Goal: Transaction & Acquisition: Book appointment/travel/reservation

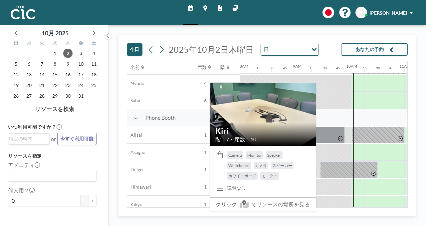
scroll to position [158, 422]
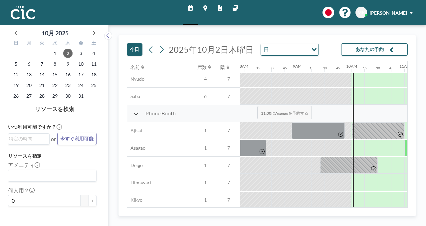
click at [404, 139] on div at bounding box center [410, 147] width 13 height 17
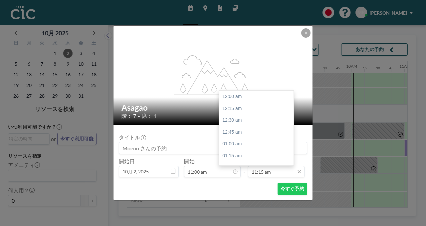
scroll to position [478, 0]
click at [261, 166] on input "11:15 am" at bounding box center [276, 171] width 57 height 11
click at [250, 181] on div "12:00 pm" at bounding box center [256, 187] width 75 height 12
type input "12:00 pm"
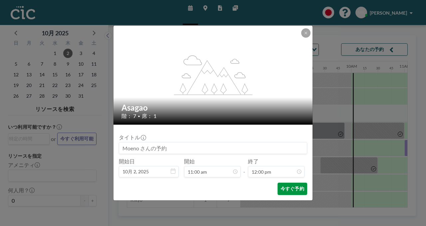
click at [278, 182] on button "今すぐ予約" at bounding box center [293, 188] width 30 height 12
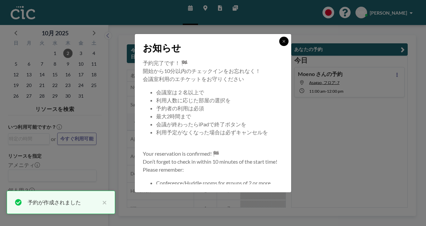
click at [279, 46] on button at bounding box center [283, 41] width 9 height 9
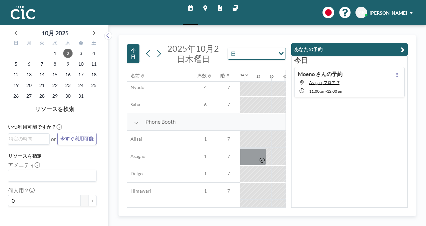
click at [405, 46] on icon "button" at bounding box center [403, 50] width 4 height 8
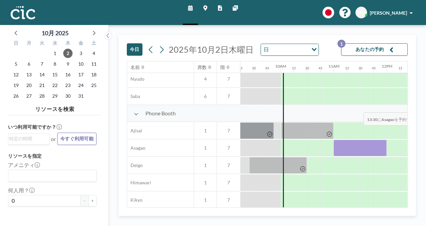
scroll to position [158, 505]
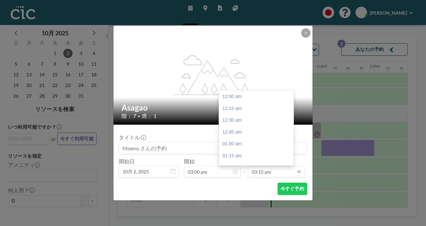
scroll to position [648, 0]
click at [268, 166] on input "03:15 pm" at bounding box center [276, 171] width 57 height 11
click at [255, 201] on div "04:00 pm" at bounding box center [256, 207] width 75 height 12
type input "04:00 pm"
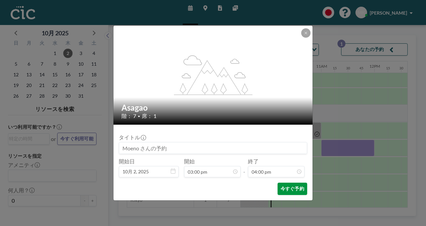
scroll to position [680, 0]
click at [278, 182] on button "今すぐ予約" at bounding box center [293, 188] width 30 height 12
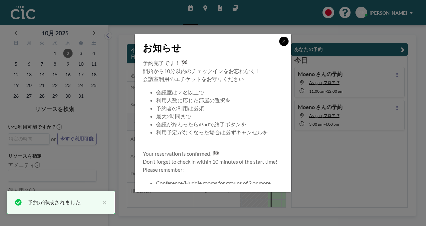
click at [279, 46] on button at bounding box center [283, 41] width 9 height 9
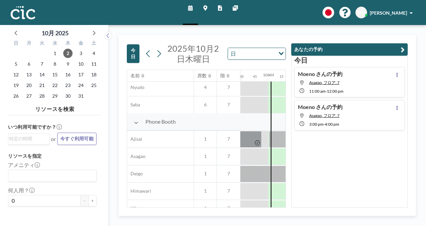
click at [405, 46] on icon "button" at bounding box center [403, 50] width 4 height 8
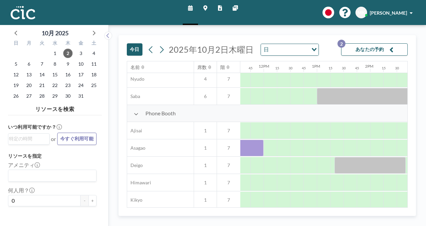
scroll to position [158, 625]
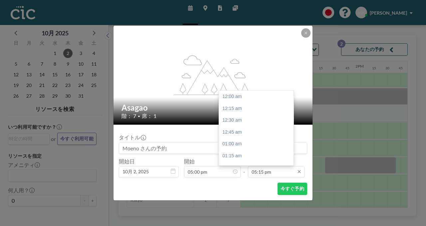
scroll to position [733, 0]
click at [251, 166] on input "05:15 pm" at bounding box center [276, 171] width 57 height 11
click at [243, 210] on div "06:00 pm" at bounding box center [256, 216] width 75 height 12
type input "06:00 pm"
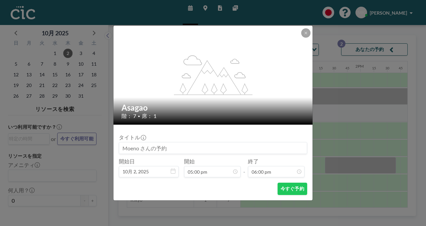
click at [269, 169] on form "タイトル 開始日 10月 2, 2025 開始 05:00 pm - 終了 06:00 pm 12:00 am 12:15 am 12:30 am 12:45…" at bounding box center [212, 162] width 199 height 76
click at [278, 182] on button "今すぐ予約" at bounding box center [293, 188] width 30 height 12
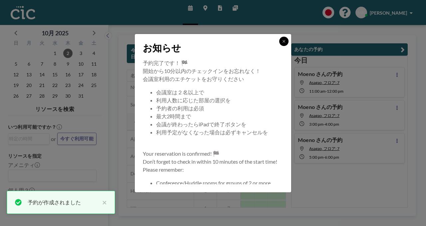
click at [279, 46] on button at bounding box center [283, 41] width 9 height 9
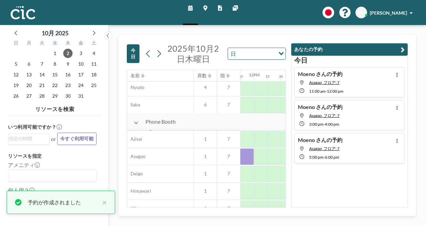
click at [405, 46] on icon "button" at bounding box center [403, 50] width 4 height 8
